Goal: Task Accomplishment & Management: Manage account settings

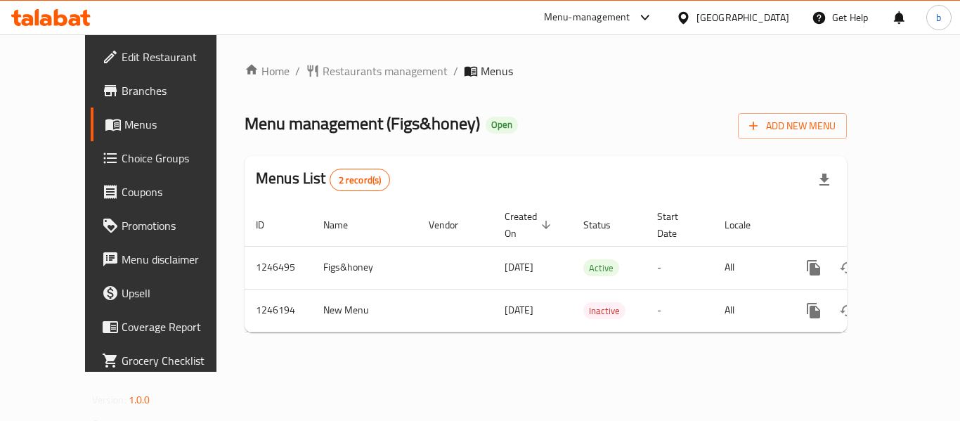
click at [122, 159] on span "Choice Groups" at bounding box center [178, 158] width 112 height 17
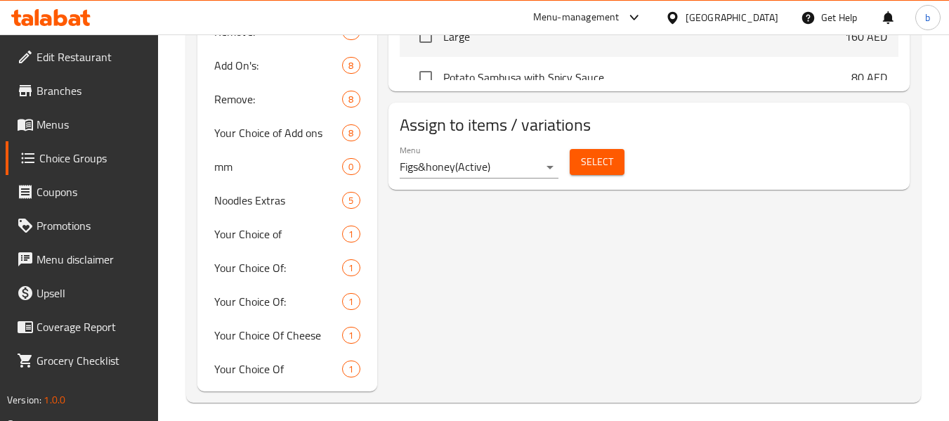
scroll to position [696, 0]
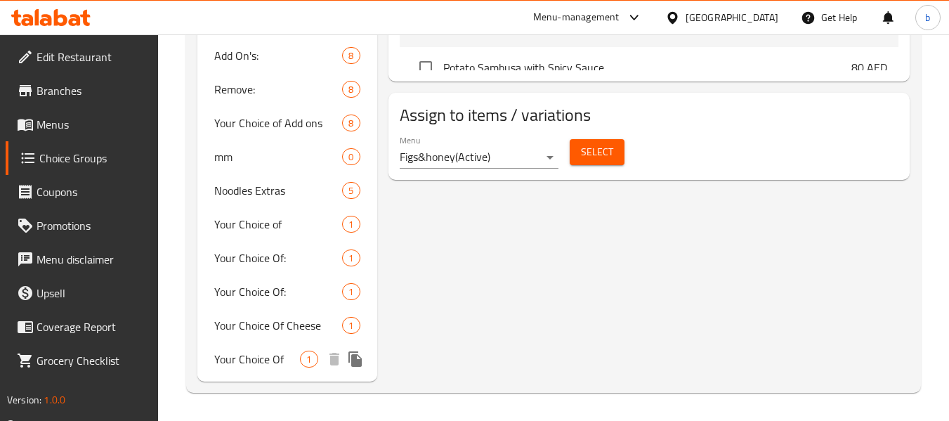
click at [231, 364] on span "Your Choice Of" at bounding box center [257, 359] width 86 height 17
type input "Your Choice Of"
type input "إختيارك من"
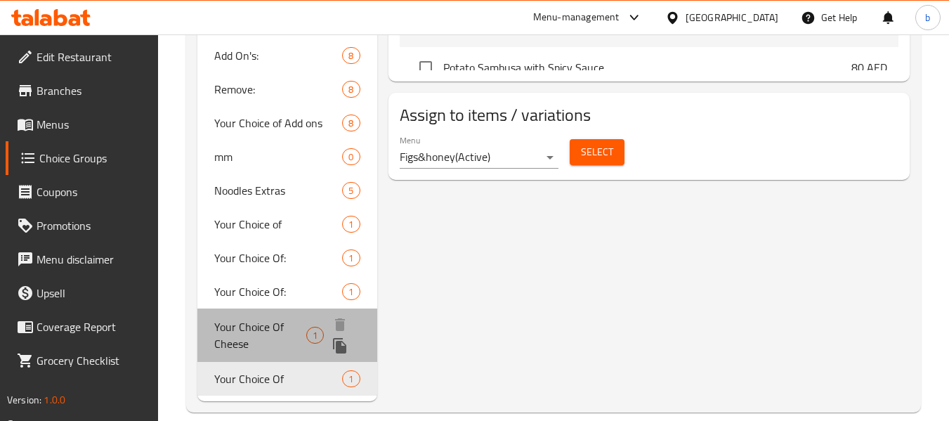
click at [245, 334] on span "Your Choice Of Cheese" at bounding box center [260, 335] width 92 height 34
type input "Your Choice Of Cheese"
type input "اختيارك من الجبن"
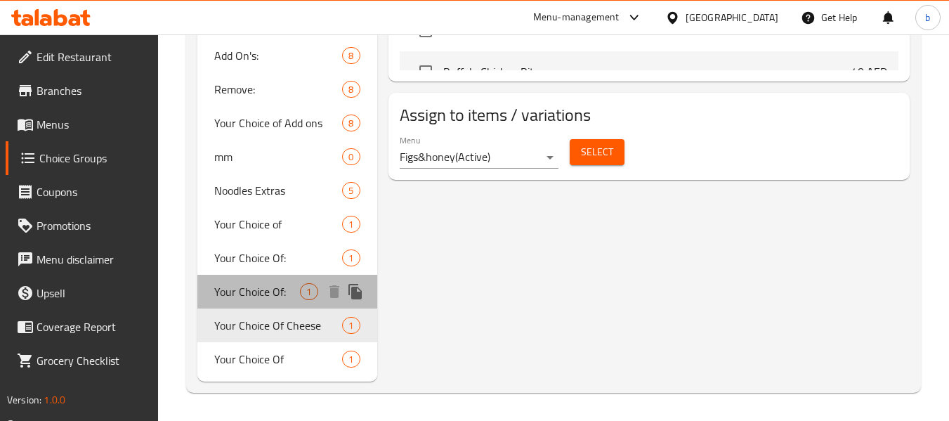
click at [247, 292] on span "Your Choice Of:" at bounding box center [257, 291] width 86 height 17
type input "Your Choice Of:"
type input "إختيارك من:"
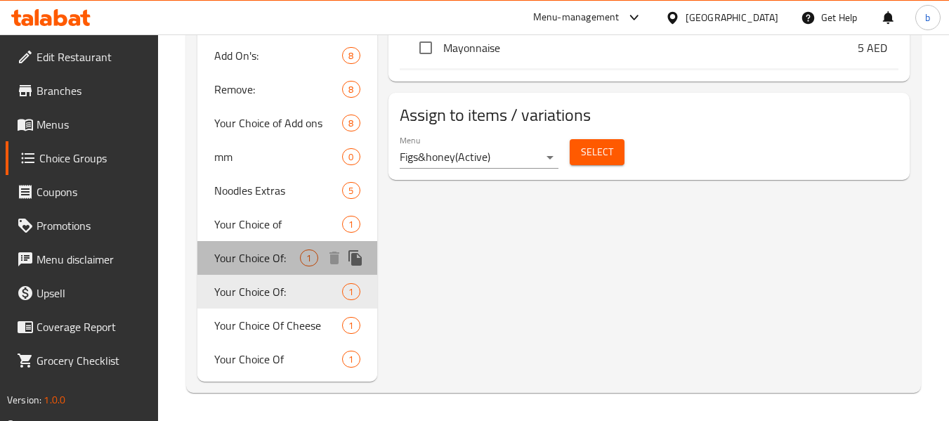
click at [262, 259] on span "Your Choice Of:" at bounding box center [257, 257] width 86 height 17
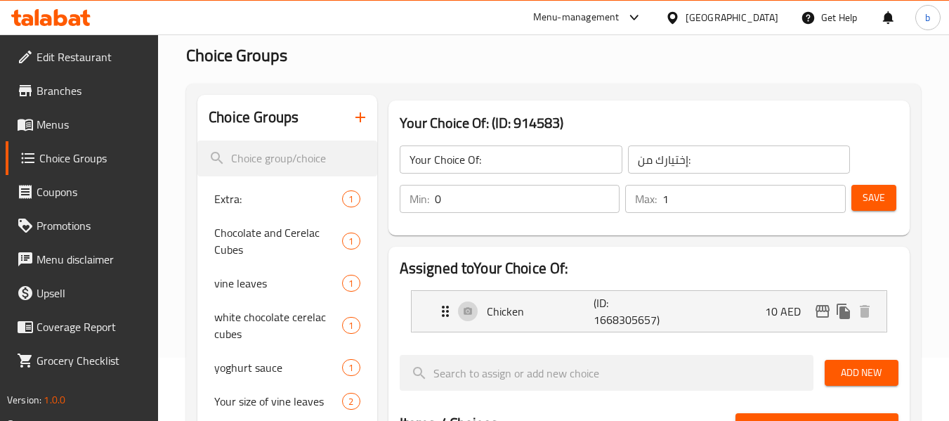
scroll to position [0, 0]
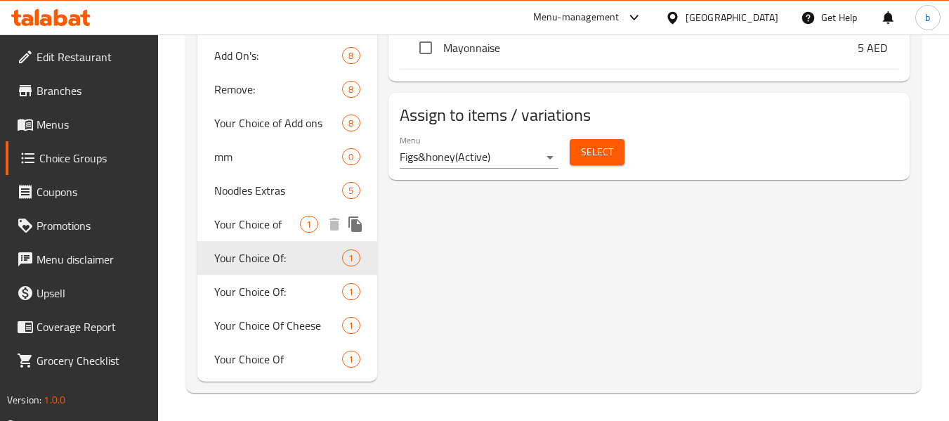
click at [270, 221] on span "Your Choice of" at bounding box center [257, 224] width 86 height 17
type input "Your Choice of"
type input "اختيارك من"
type input "1"
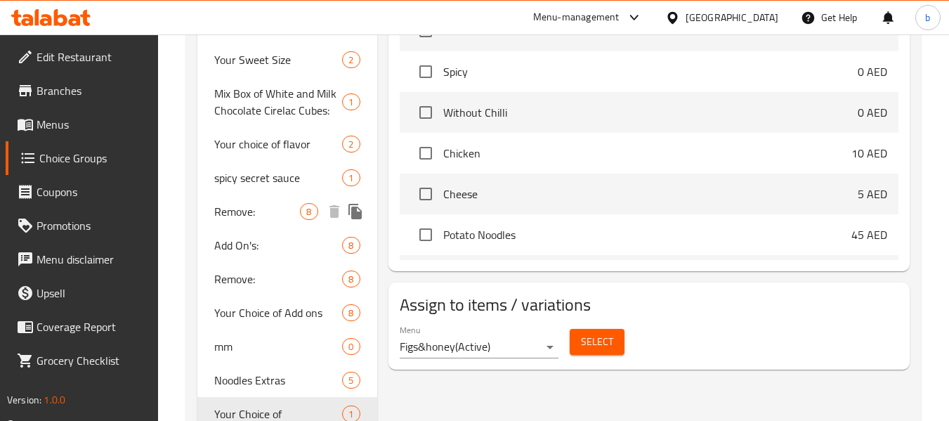
scroll to position [696, 0]
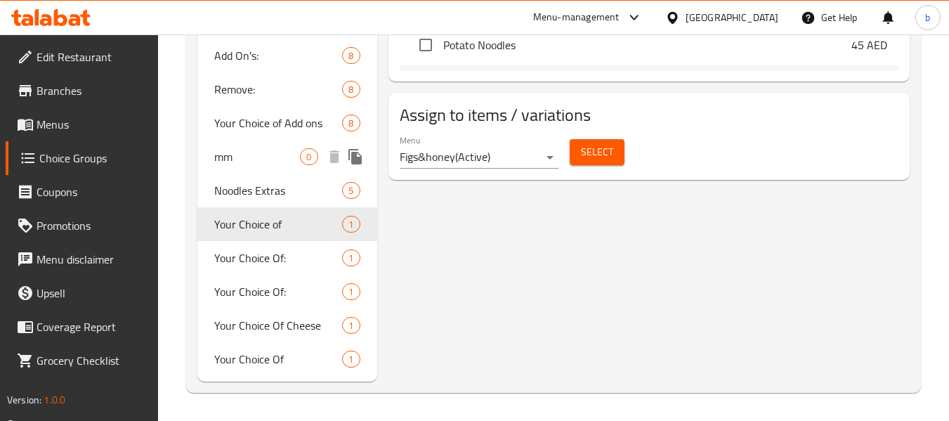
click at [233, 161] on span "mm" at bounding box center [257, 156] width 86 height 17
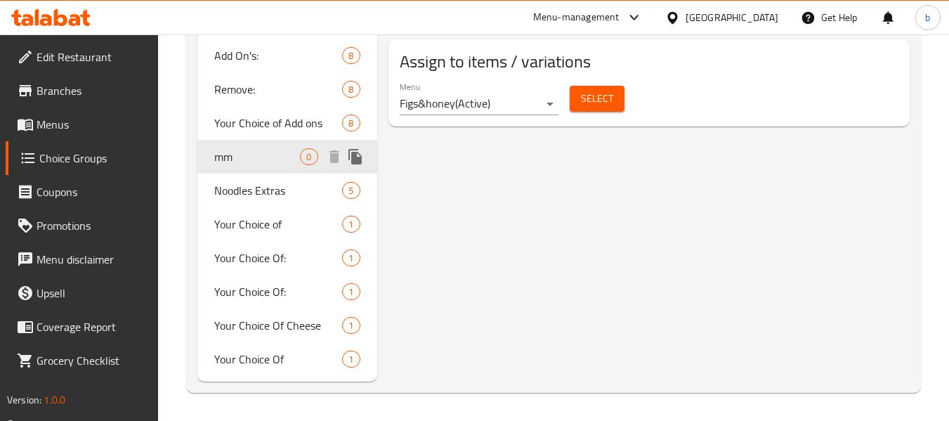
type input "mm"
type input "3"
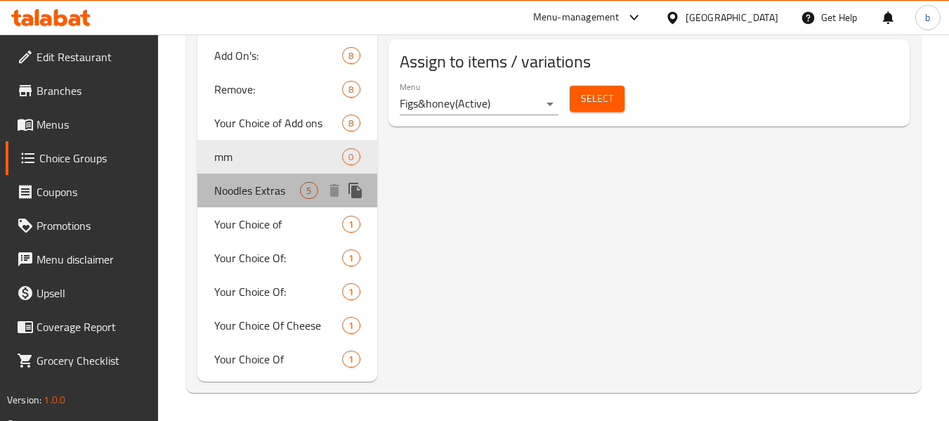
click at [246, 185] on span "Noodles Extras" at bounding box center [257, 190] width 86 height 17
type input "Noodles Extras"
type input "الإضافات للنودلز"
type input "0"
type input "1"
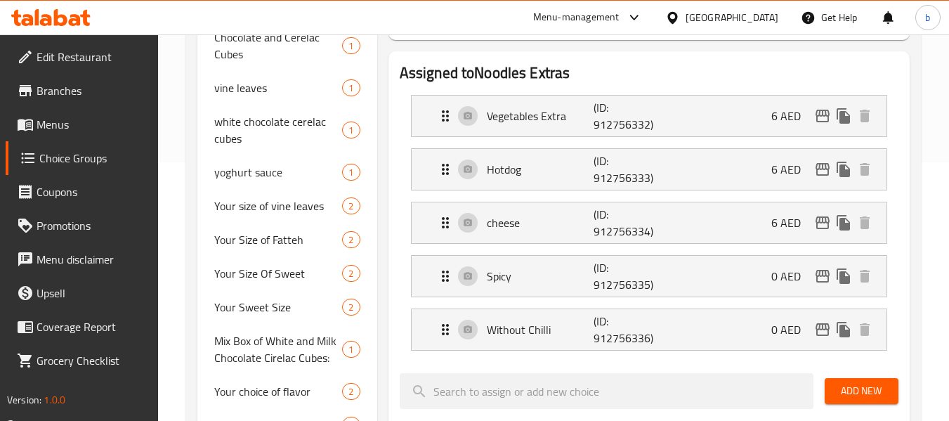
scroll to position [274, 0]
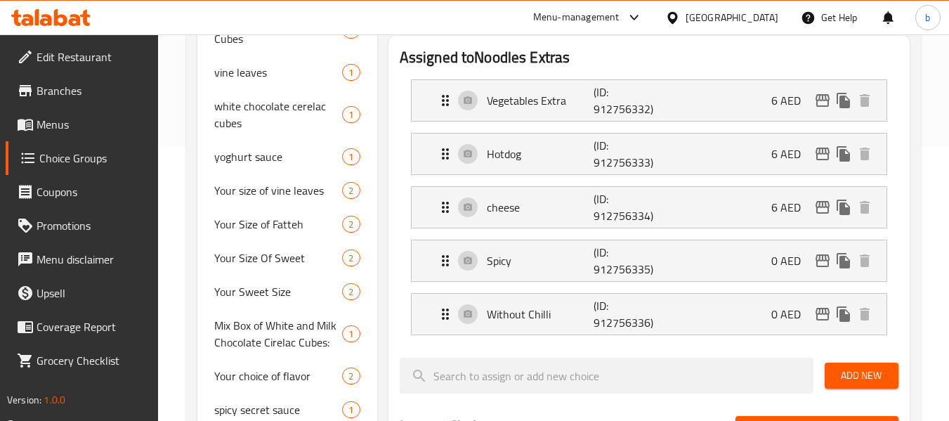
click at [51, 24] on icon at bounding box center [46, 20] width 12 height 12
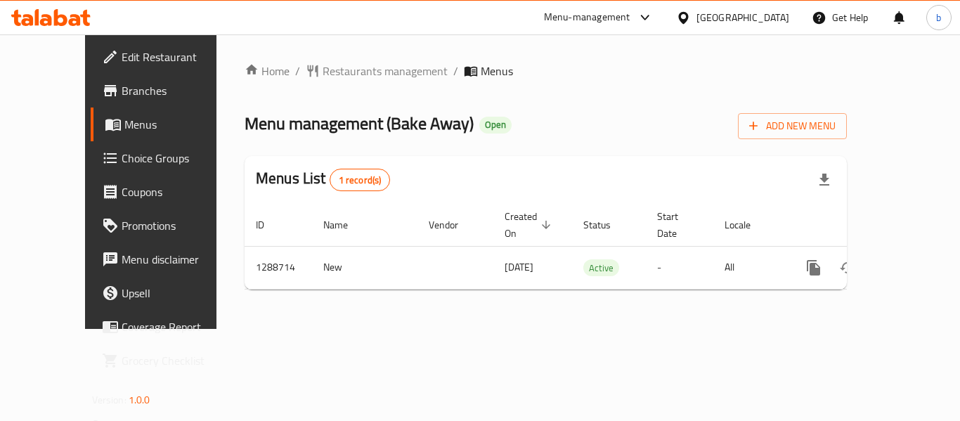
click at [773, 15] on div "[GEOGRAPHIC_DATA]" at bounding box center [742, 17] width 93 height 15
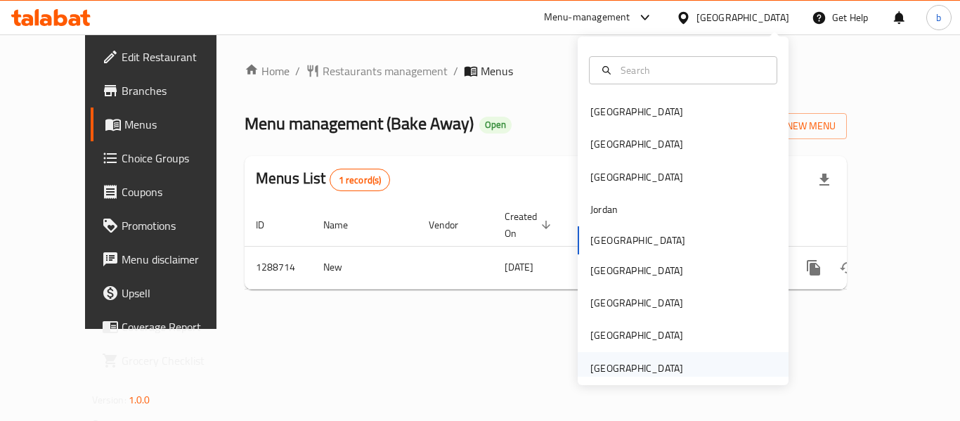
click at [629, 362] on div "[GEOGRAPHIC_DATA]" at bounding box center [636, 367] width 93 height 15
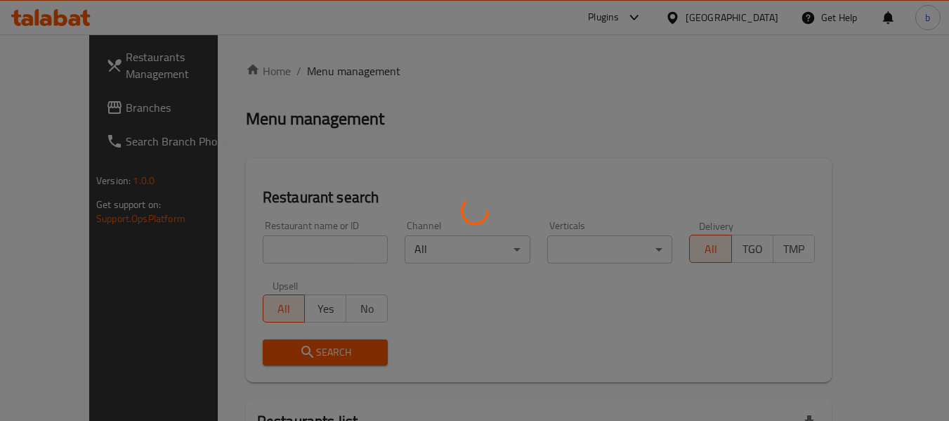
click at [72, 110] on div at bounding box center [474, 210] width 949 height 421
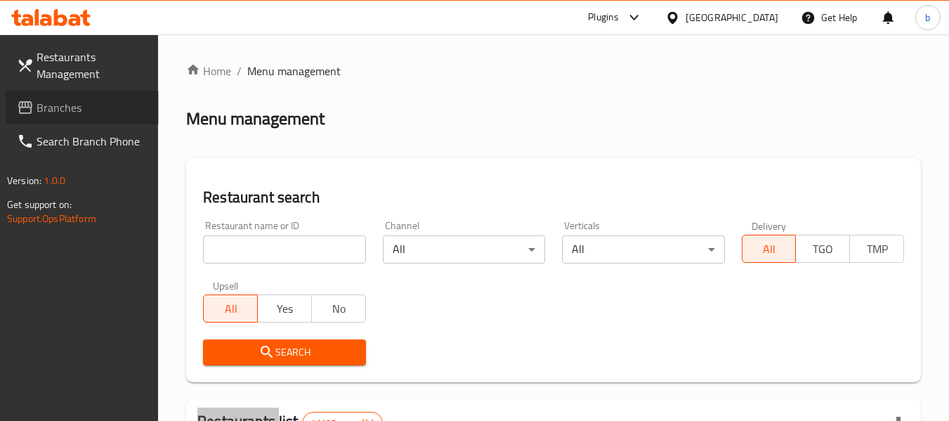
click at [68, 94] on link "Branches" at bounding box center [82, 108] width 153 height 34
